Goal: Task Accomplishment & Management: Use online tool/utility

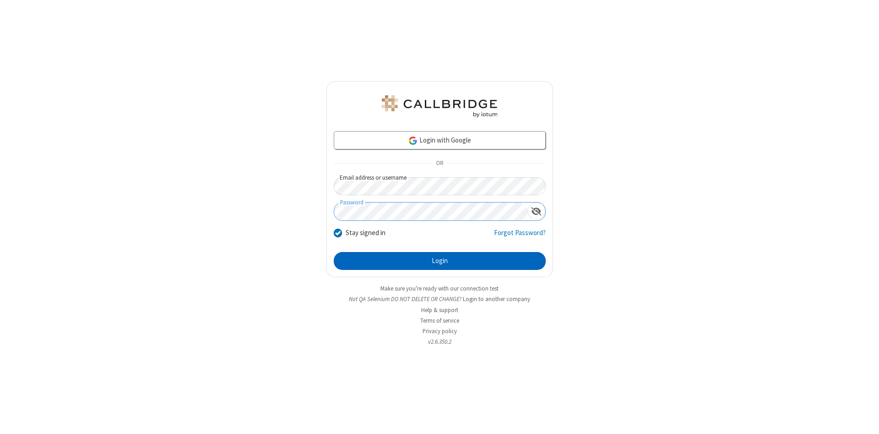
click at [440, 261] on button "Login" at bounding box center [440, 261] width 212 height 18
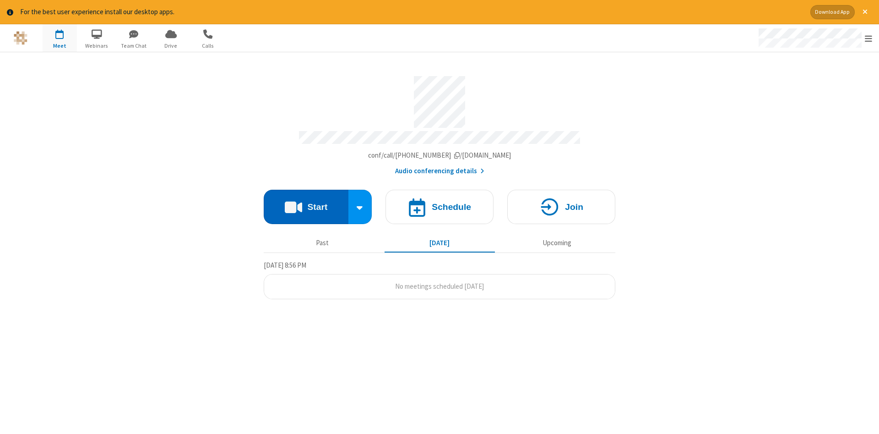
click at [306, 203] on button "Start" at bounding box center [306, 207] width 85 height 34
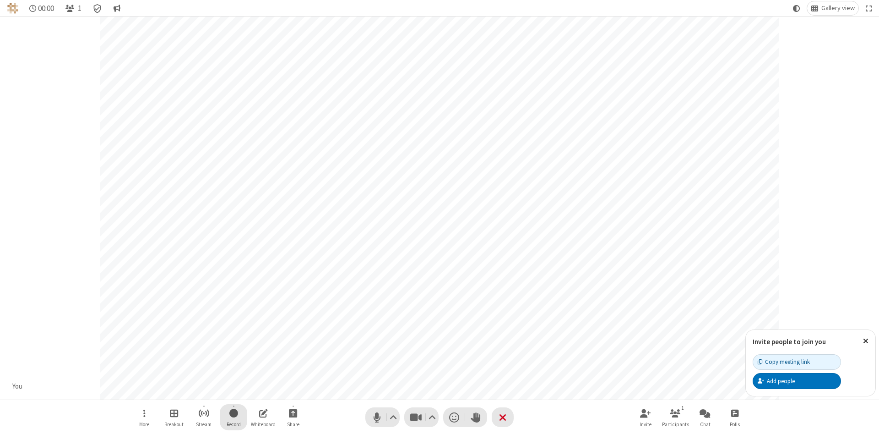
click at [234, 417] on span "Start recording" at bounding box center [233, 412] width 9 height 11
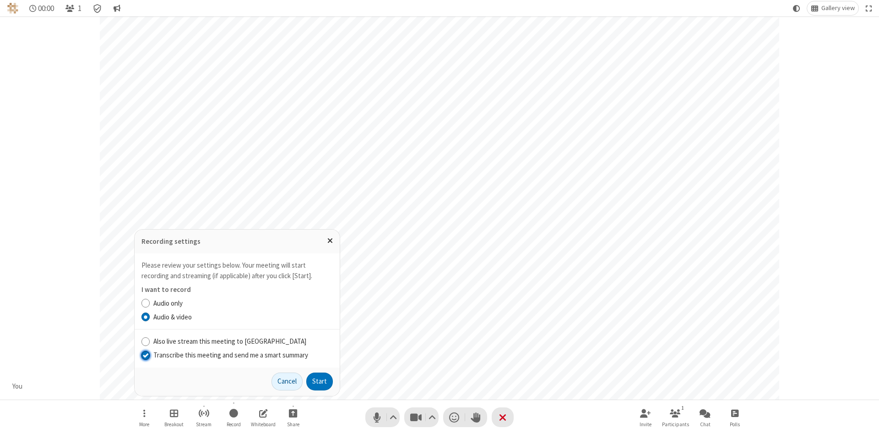
click at [145, 354] on input "Transcribe this meeting and send me a smart summary" at bounding box center [145, 355] width 9 height 10
click at [320, 381] on button "Start" at bounding box center [319, 381] width 27 height 18
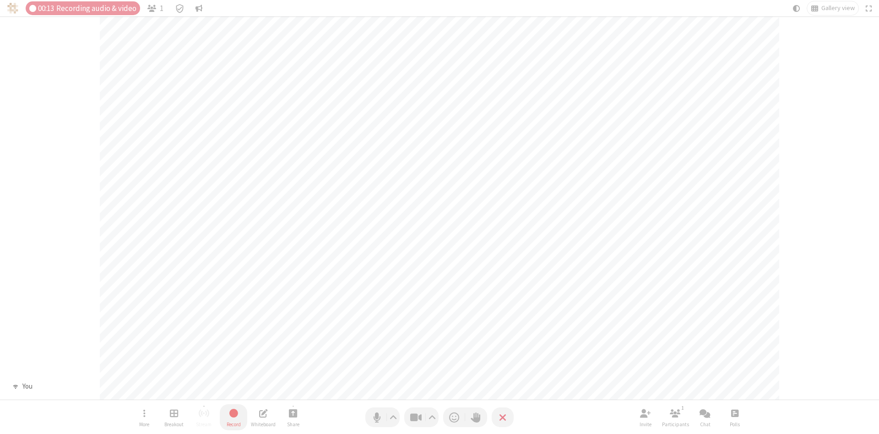
click at [234, 417] on span "Stop recording" at bounding box center [233, 412] width 11 height 11
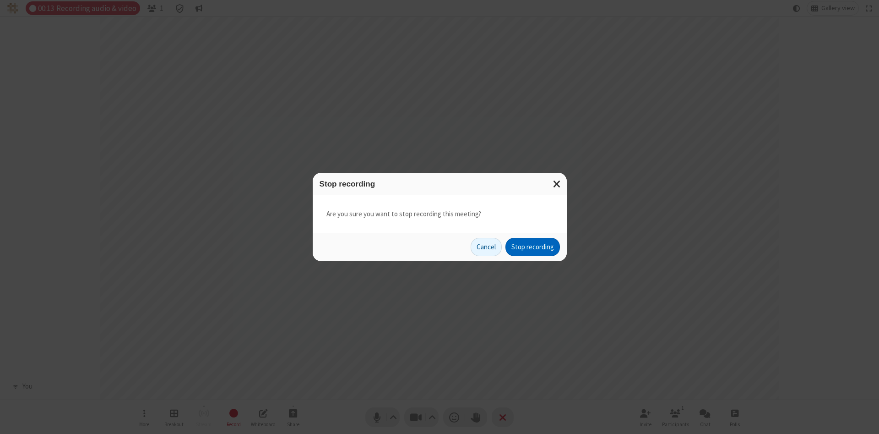
click at [533, 247] on button "Stop recording" at bounding box center [533, 247] width 54 height 18
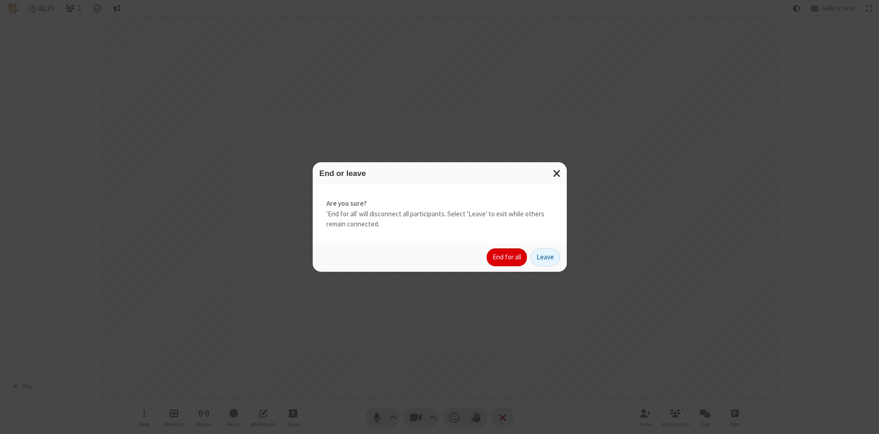
click at [507, 257] on button "End for all" at bounding box center [507, 257] width 40 height 18
